Goal: Find specific page/section: Locate a particular part of the current website

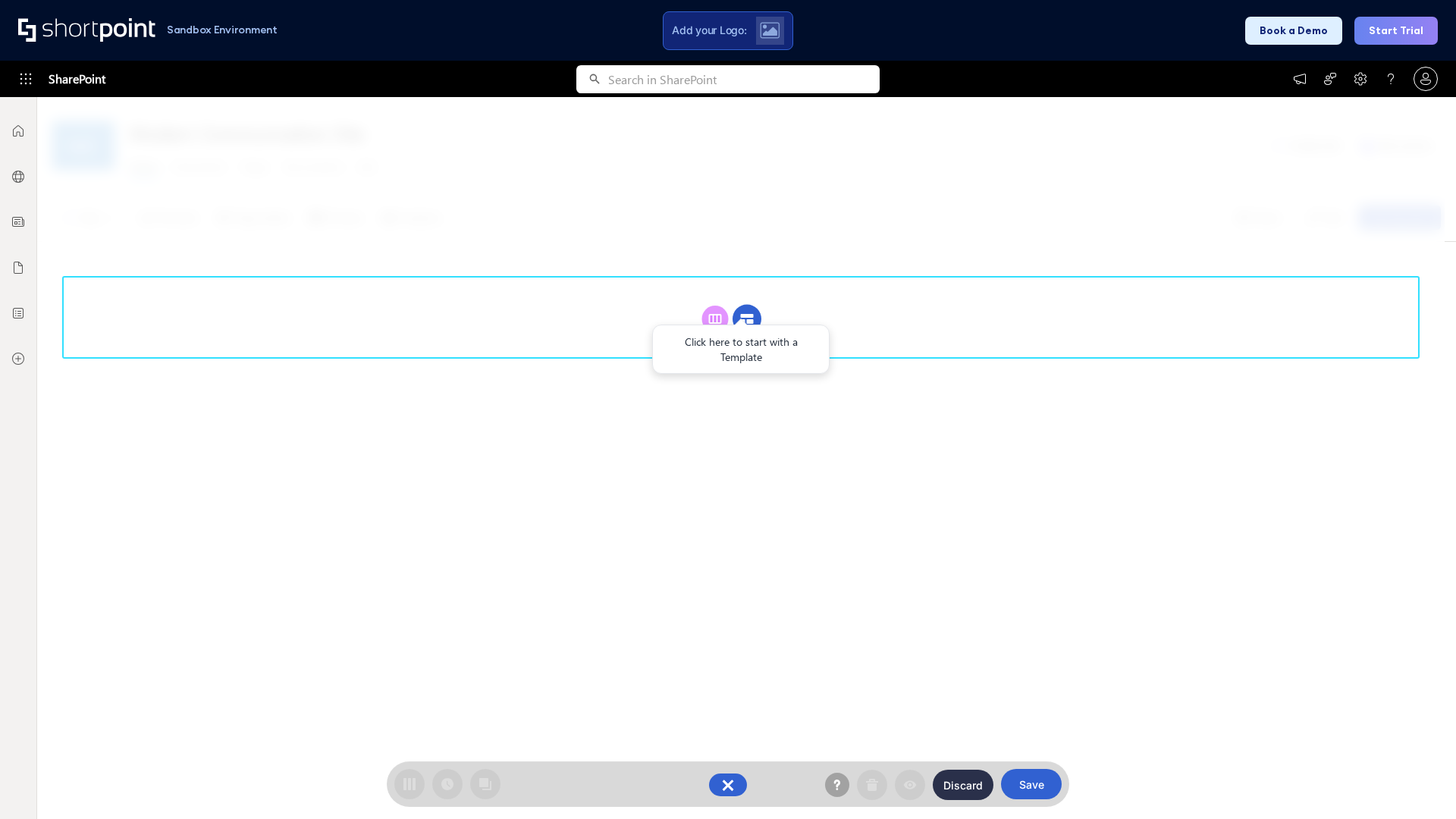
click at [747, 318] on circle at bounding box center [747, 318] width 29 height 29
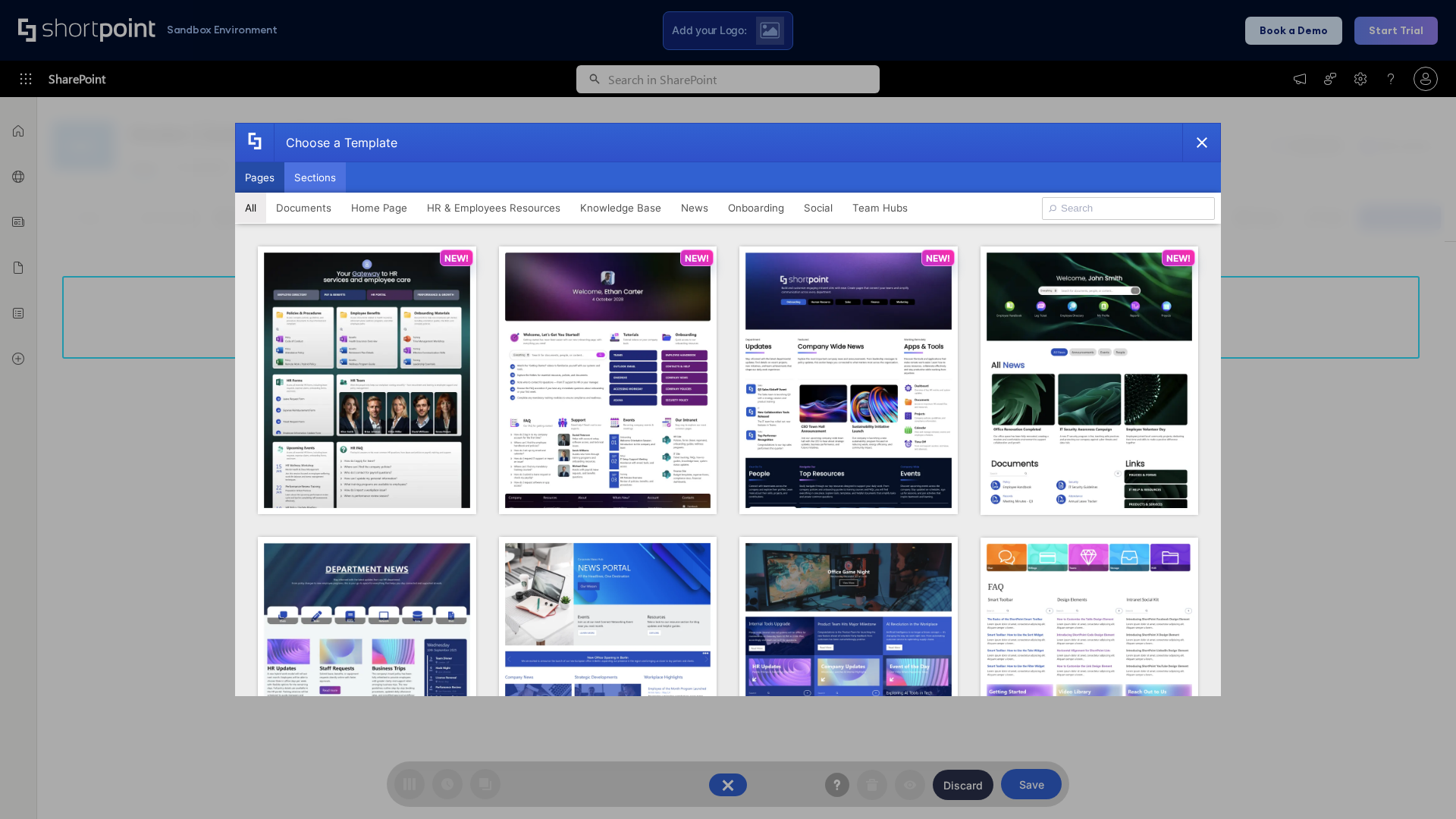
click at [314, 177] on button "Sections" at bounding box center [315, 177] width 62 height 30
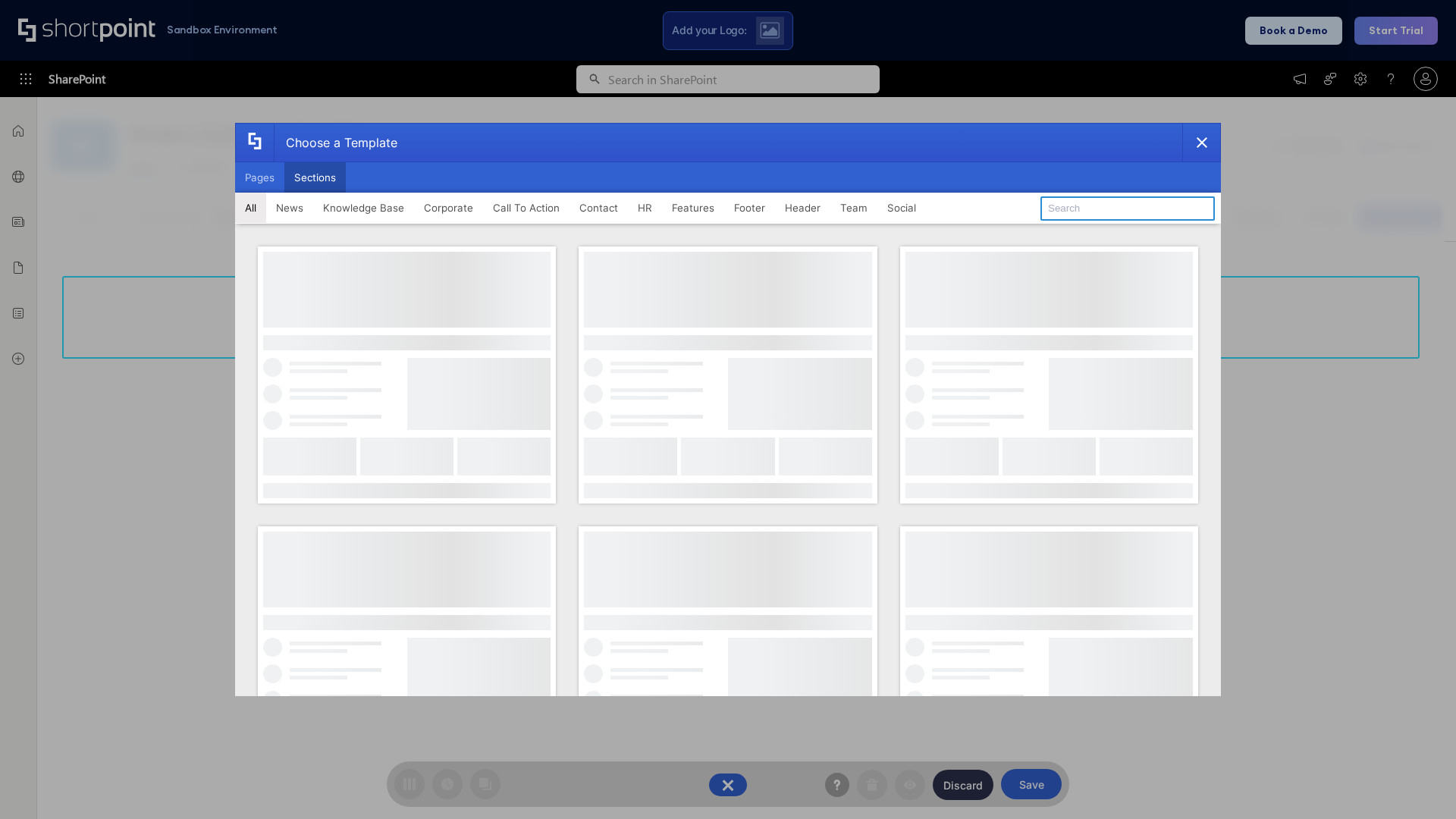
type input "CTA 2"
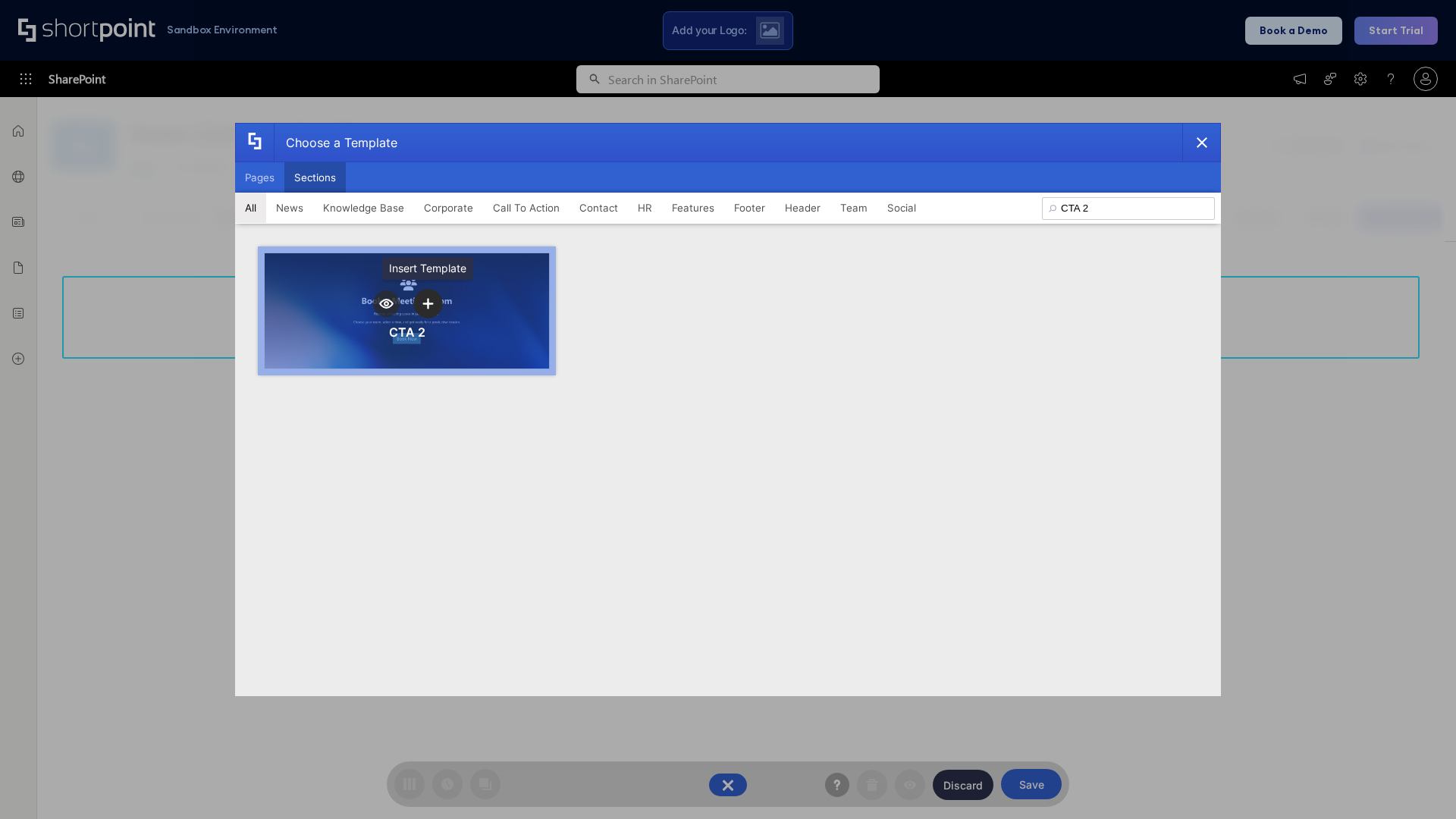
click at [428, 304] on icon "template selector" at bounding box center [428, 303] width 11 height 11
